Goal: Navigation & Orientation: Find specific page/section

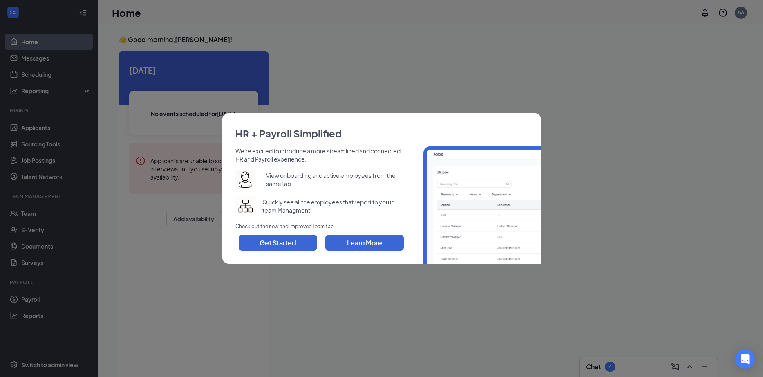
click at [534, 119] on icon "Close" at bounding box center [535, 118] width 5 height 5
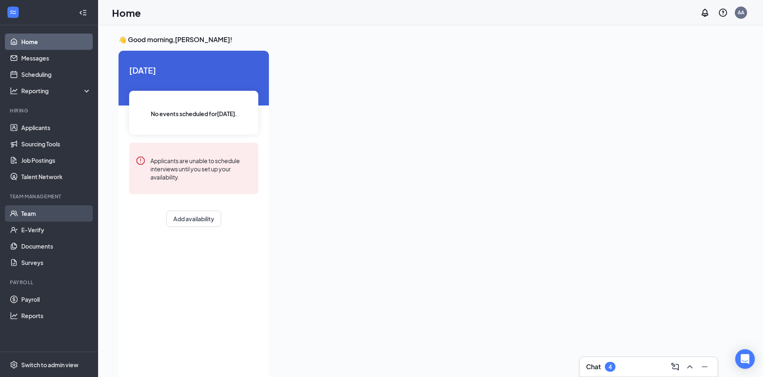
click at [56, 211] on link "Team" at bounding box center [56, 213] width 70 height 16
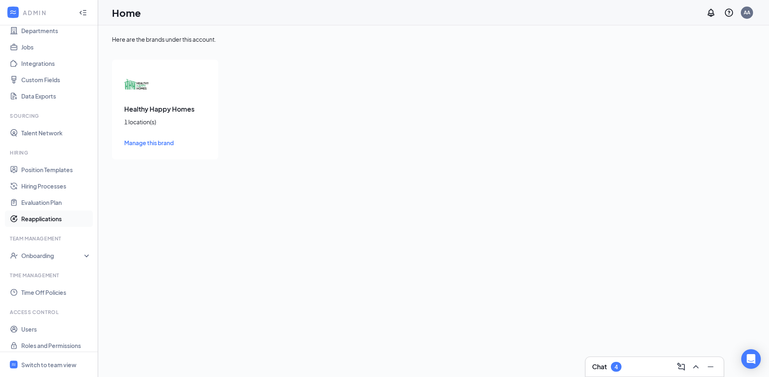
scroll to position [86, 0]
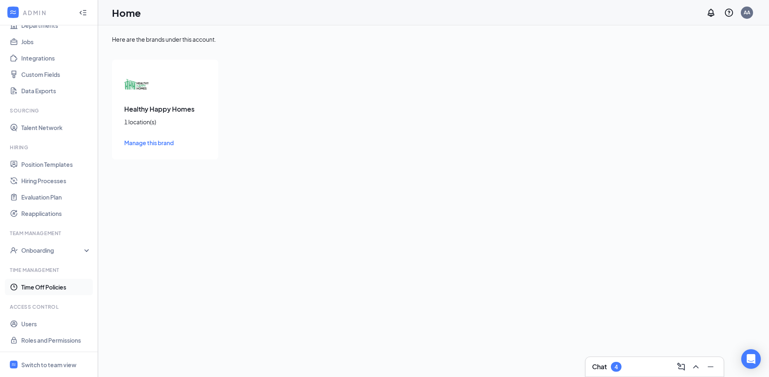
click at [53, 288] on link "Time Off Policies" at bounding box center [56, 287] width 70 height 16
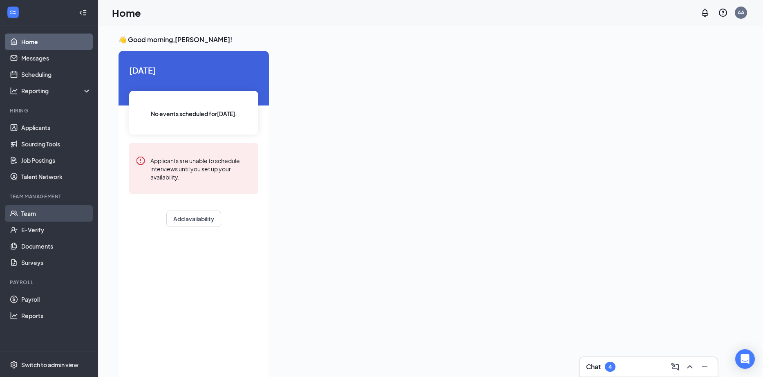
click at [25, 211] on link "Team" at bounding box center [56, 213] width 70 height 16
